Goal: Information Seeking & Learning: Learn about a topic

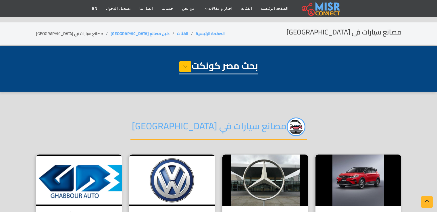
select select "**********"
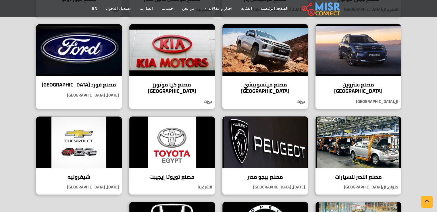
scroll to position [185, 0]
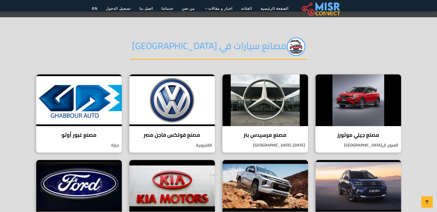
scroll to position [94, 0]
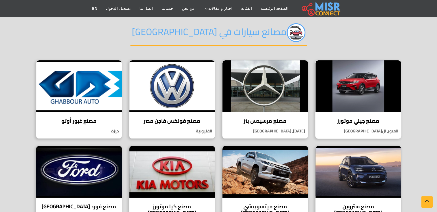
click at [346, 120] on h4 "مصنع جيلي موتورز" at bounding box center [358, 121] width 77 height 6
click at [253, 121] on h4 "مصنع مرسيدس بنز" at bounding box center [265, 121] width 77 height 6
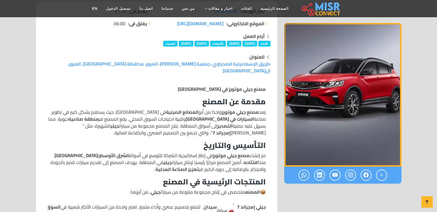
scroll to position [68, 0]
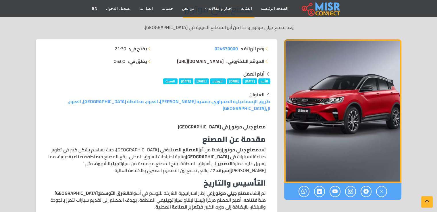
click at [195, 60] on span "[DOMAIN_NAME][URL]" at bounding box center [200, 61] width 47 height 9
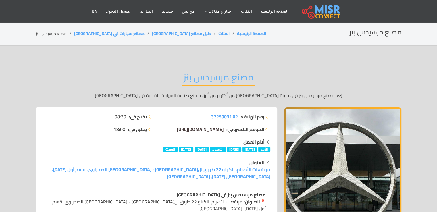
click at [203, 129] on span "www.mercedes-benz.com.eg/ar/passengercars/brand.html" at bounding box center [200, 129] width 47 height 9
